Goal: Information Seeking & Learning: Learn about a topic

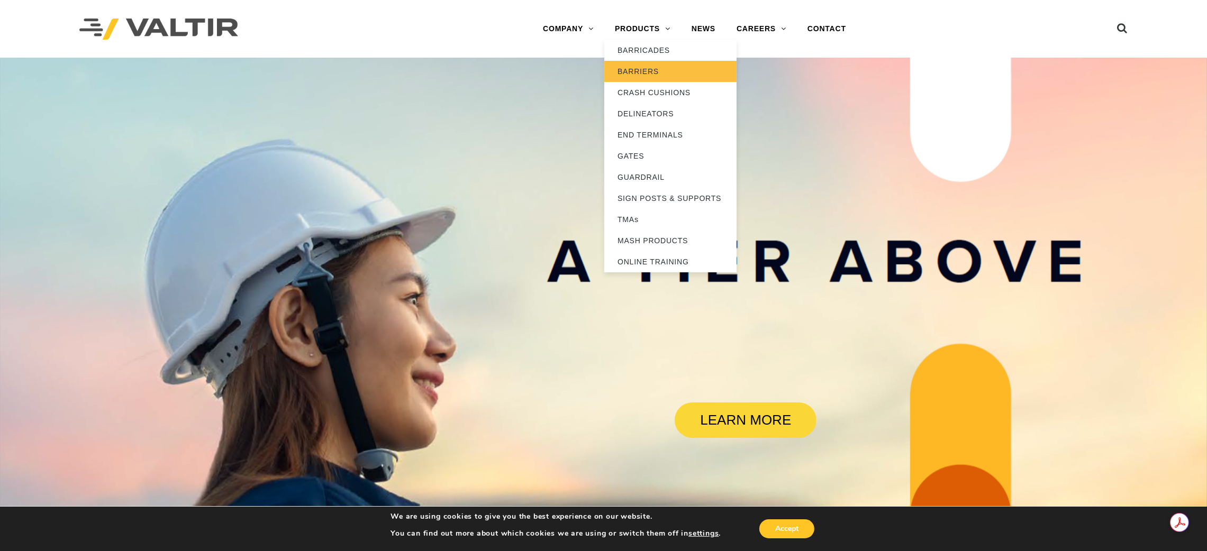
click at [642, 65] on link "BARRIERS" at bounding box center [670, 71] width 132 height 21
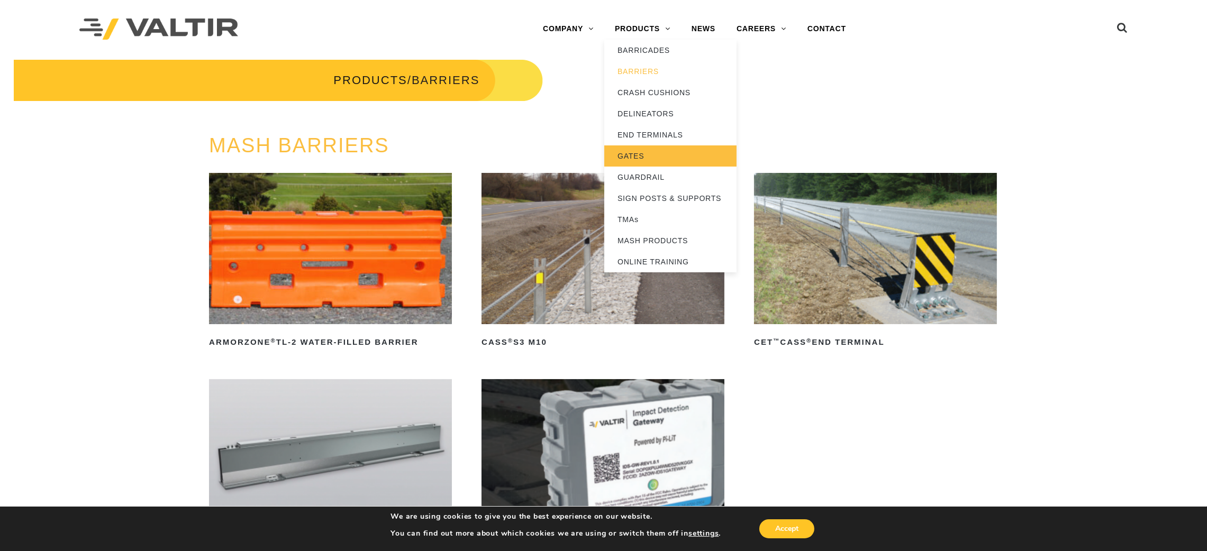
click at [626, 157] on link "GATES" at bounding box center [670, 155] width 132 height 21
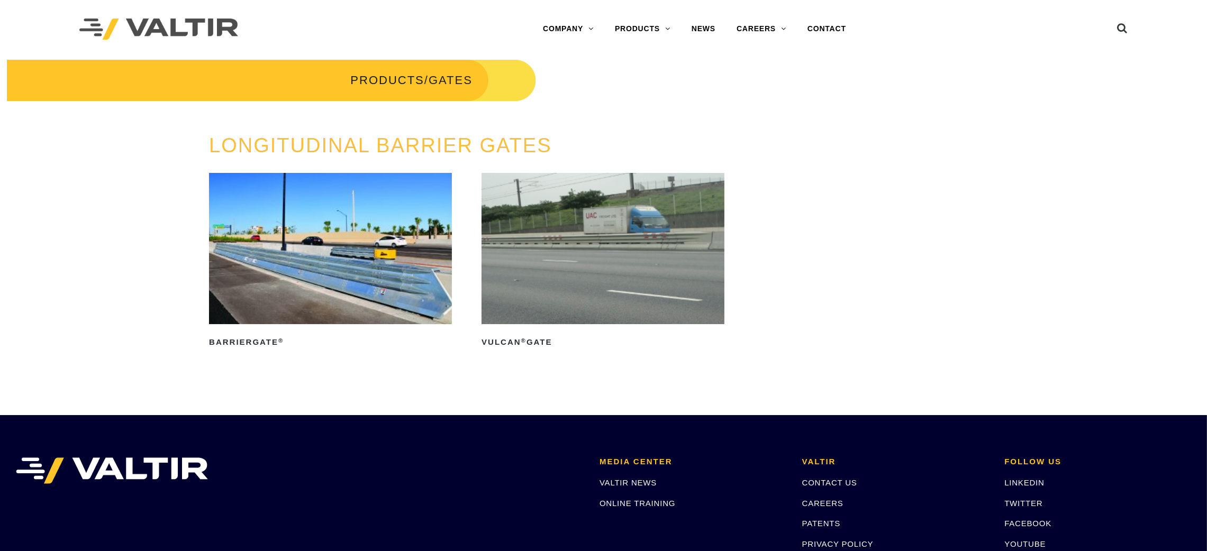
click at [287, 306] on img at bounding box center [330, 248] width 242 height 151
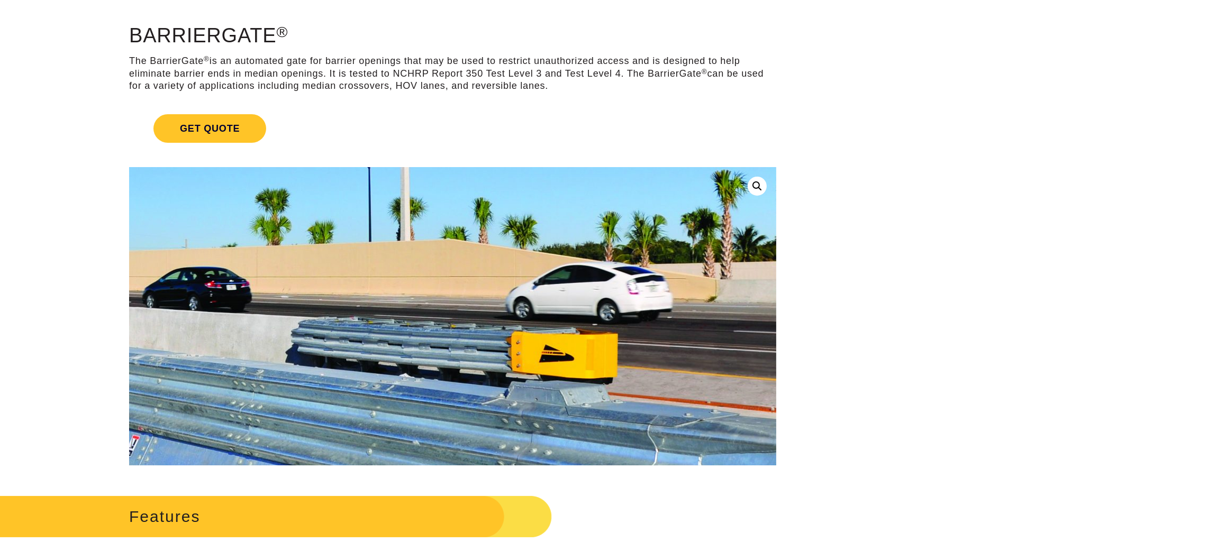
scroll to position [79, 0]
